Goal: Complete application form

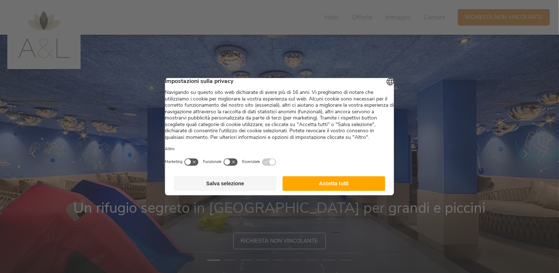
click at [339, 191] on button "Accetta tutti" at bounding box center [333, 183] width 103 height 15
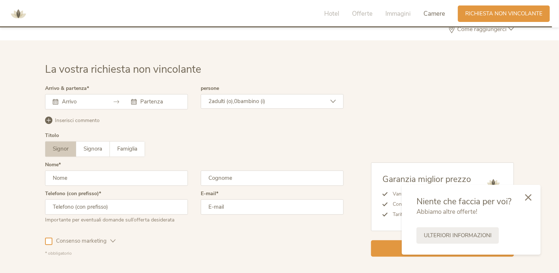
scroll to position [2143, 0]
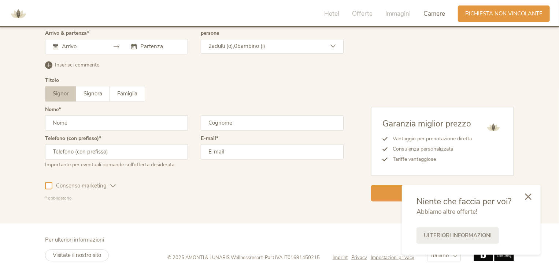
click at [530, 197] on icon at bounding box center [528, 197] width 7 height 7
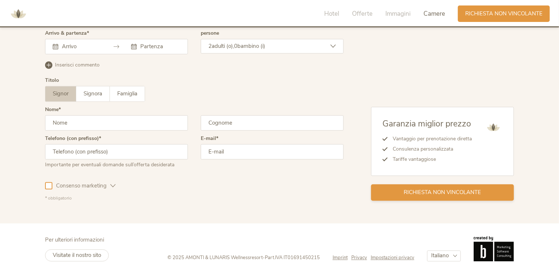
click at [439, 195] on span "Richiesta non vincolante" at bounding box center [442, 193] width 77 height 8
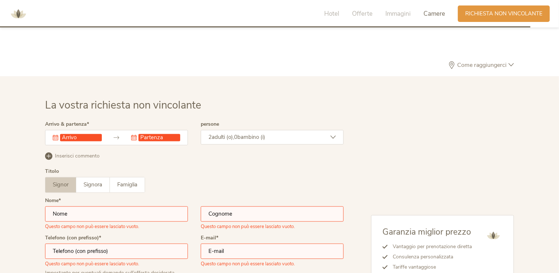
scroll to position [2050, 0]
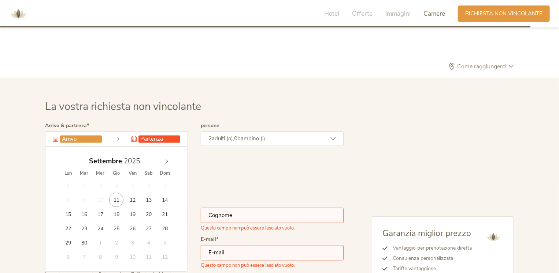
click at [66, 137] on input "text" at bounding box center [81, 139] width 42 height 7
click at [165, 160] on icon at bounding box center [166, 161] width 5 height 5
type input "06.12.2025"
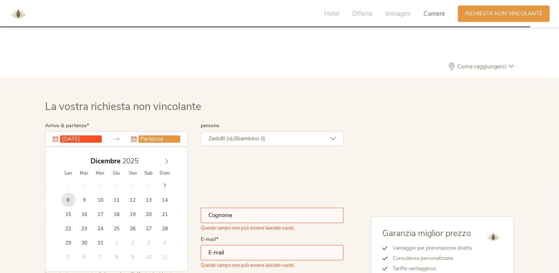
type input "08.12.2025"
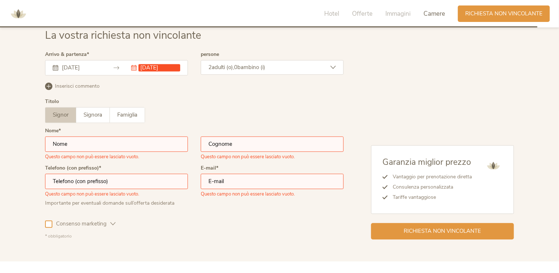
scroll to position [2123, 0]
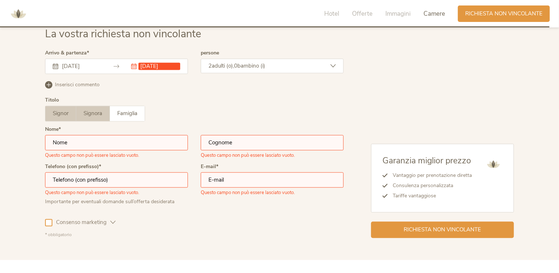
click at [89, 115] on span "Signora" at bounding box center [92, 113] width 19 height 7
click at [100, 140] on input "text" at bounding box center [116, 142] width 143 height 15
type input "patrizia"
type input "candian"
type input "3389186921"
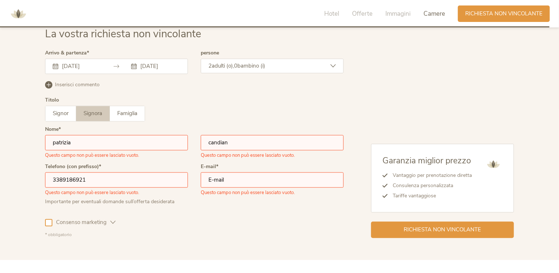
type input "patrizia.candian@icloud.com"
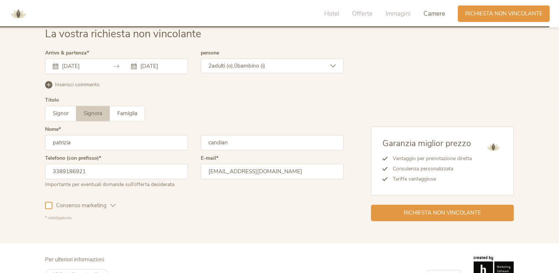
click at [335, 65] on icon at bounding box center [332, 65] width 5 height 5
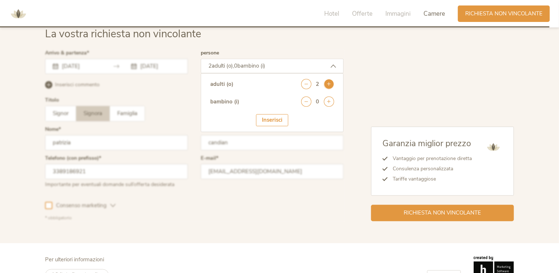
click at [328, 84] on icon at bounding box center [329, 84] width 10 height 10
click at [331, 97] on icon at bounding box center [329, 102] width 10 height 10
click at [317, 123] on select "seleziona 0 1 2 3 4 5 6 7 8 9 10 11 12 13 14 15 16 17" at bounding box center [316, 122] width 36 height 12
select select "10"
click at [298, 116] on select "seleziona 0 1 2 3 4 5 6 7 8 9 10 11 12 13 14 15 16 17" at bounding box center [316, 122] width 36 height 12
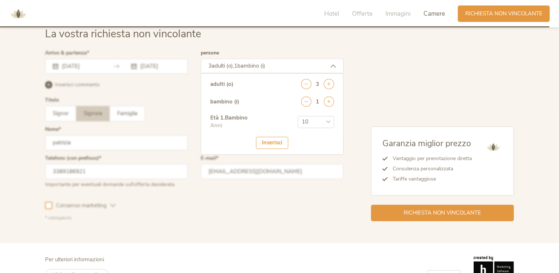
click at [275, 144] on div "Inserisci" at bounding box center [272, 143] width 32 height 12
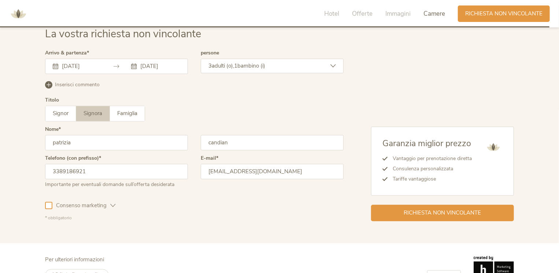
click at [48, 82] on icon at bounding box center [48, 84] width 7 height 7
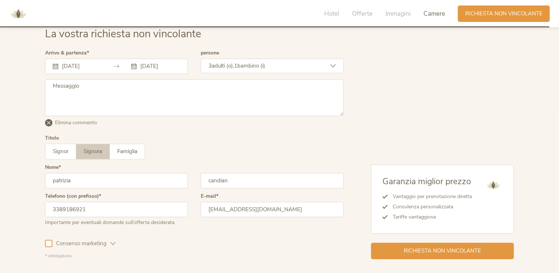
click at [88, 90] on textarea at bounding box center [194, 97] width 298 height 37
type textarea "S"
type textarea "D"
type textarea "b"
type textarea "si chiede disponibilità per 2 camere, 1 per 2 adulti e 1 e per 1 adulto e 1 bam…"
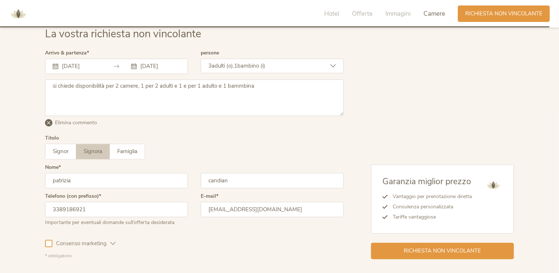
drag, startPoint x: 51, startPoint y: 242, endPoint x: 44, endPoint y: 238, distance: 7.4
click at [49, 241] on div at bounding box center [48, 243] width 7 height 7
drag, startPoint x: 518, startPoint y: 15, endPoint x: 524, endPoint y: 3, distance: 12.9
click at [519, 15] on span "Richiesta non vincolante" at bounding box center [503, 14] width 77 height 8
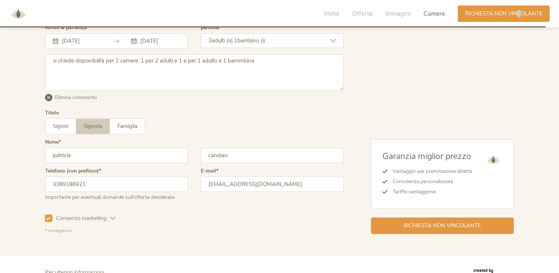
scroll to position [2149, 0]
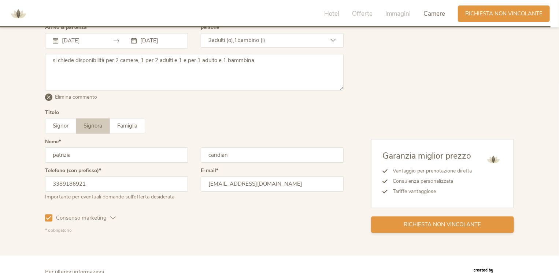
click at [442, 221] on span "Richiesta non vincolante" at bounding box center [442, 225] width 77 height 8
